Goal: Navigation & Orientation: Find specific page/section

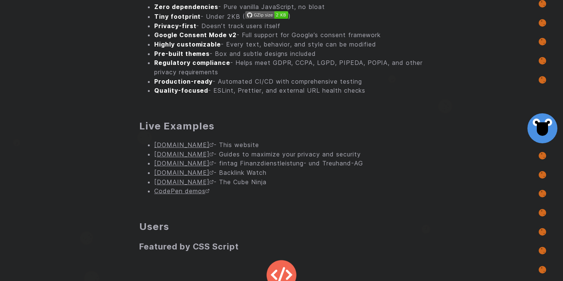
scroll to position [593, 0]
click at [198, 155] on link "privacylearn.com" at bounding box center [184, 153] width 60 height 7
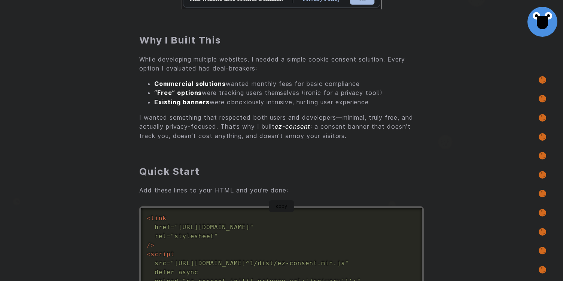
scroll to position [0, 0]
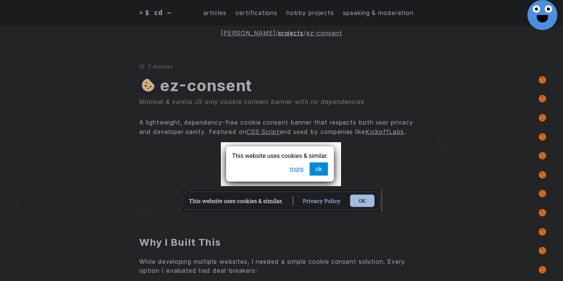
click at [281, 33] on link "projects" at bounding box center [291, 32] width 25 height 7
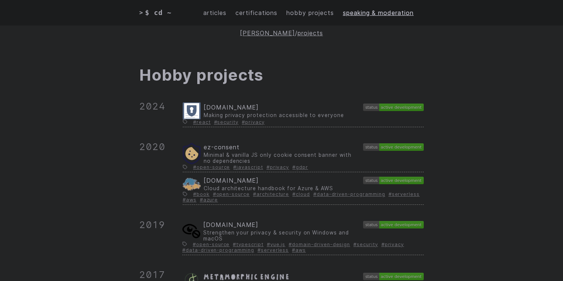
click at [399, 14] on link "speaking & moderation" at bounding box center [378, 12] width 71 height 9
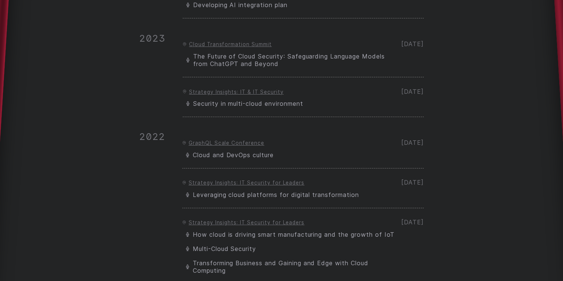
scroll to position [475, 0]
